Goal: Information Seeking & Learning: Learn about a topic

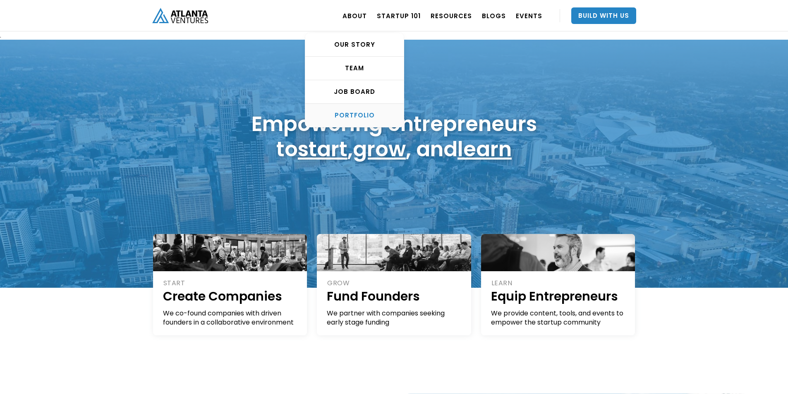
click at [369, 116] on div "PORTFOLIO" at bounding box center [354, 115] width 98 height 8
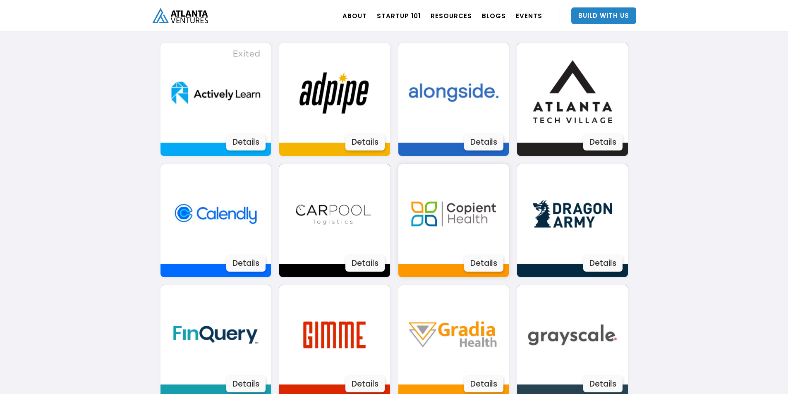
scroll to position [590, 0]
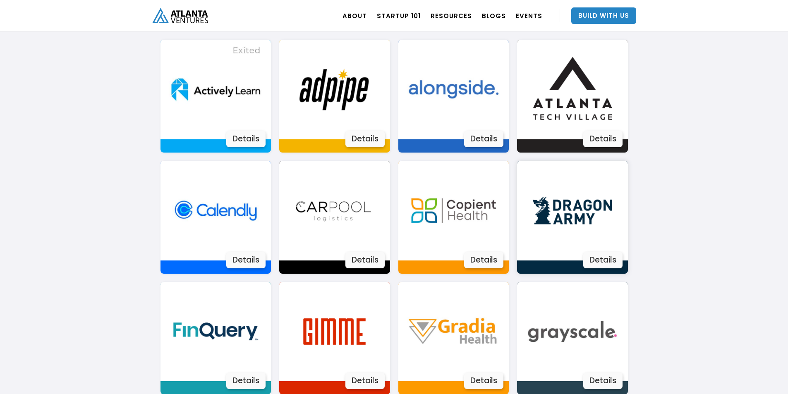
click at [562, 208] on img at bounding box center [572, 211] width 100 height 100
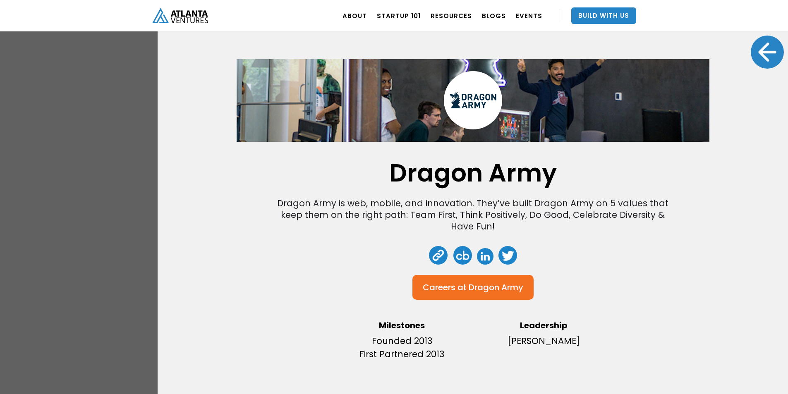
click at [19, 196] on div "Dragon Army Dragon Army is web, mobile, and innovation. They’ve built Dragon Ar…" at bounding box center [394, 197] width 788 height 394
click at [763, 49] on div at bounding box center [766, 52] width 33 height 33
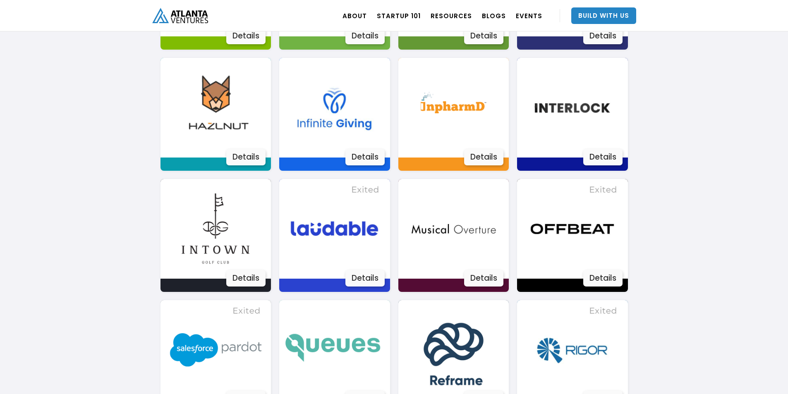
scroll to position [1128, 0]
